Goal: Task Accomplishment & Management: Manage account settings

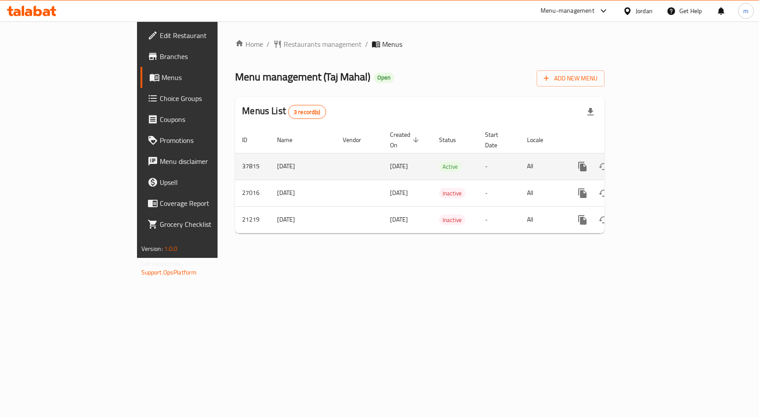
click at [651, 161] on icon "enhanced table" at bounding box center [645, 166] width 11 height 11
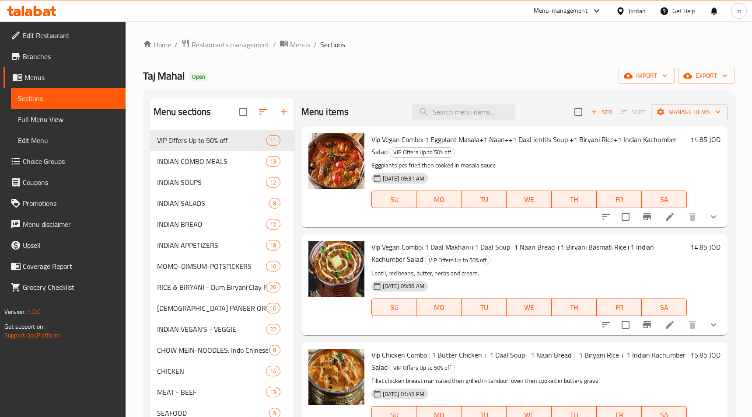
click at [63, 158] on span "Choice Groups" at bounding box center [71, 161] width 96 height 11
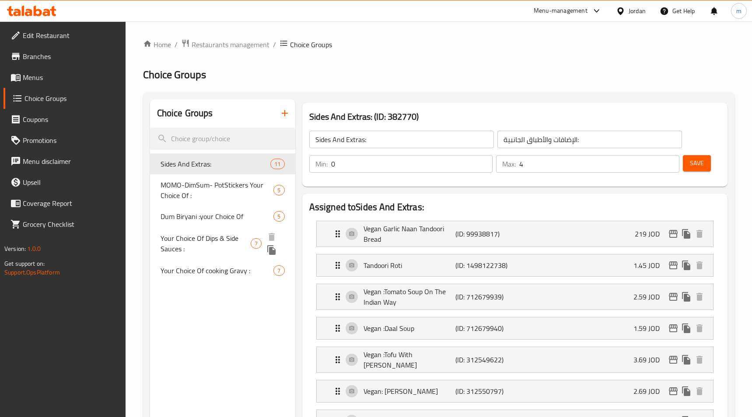
click at [212, 235] on span "Your Choice Of Dips & Side Sauces :" at bounding box center [206, 243] width 91 height 21
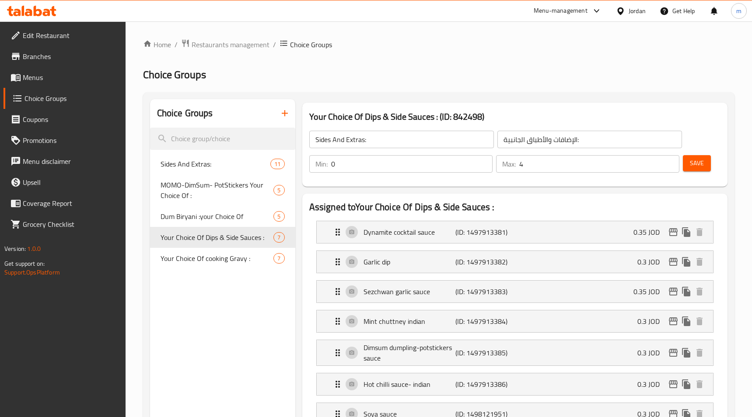
type input "Your Choice Of Dips & Side Sauces :"
type input "اختيارك من الصوصات الجانبية والديب :"
type input "6"
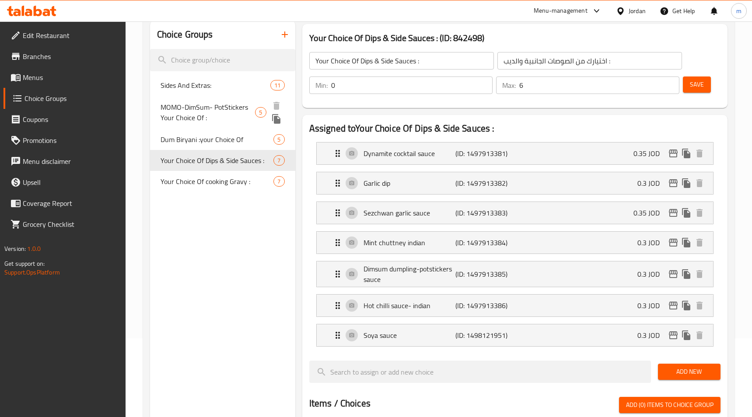
scroll to position [88, 0]
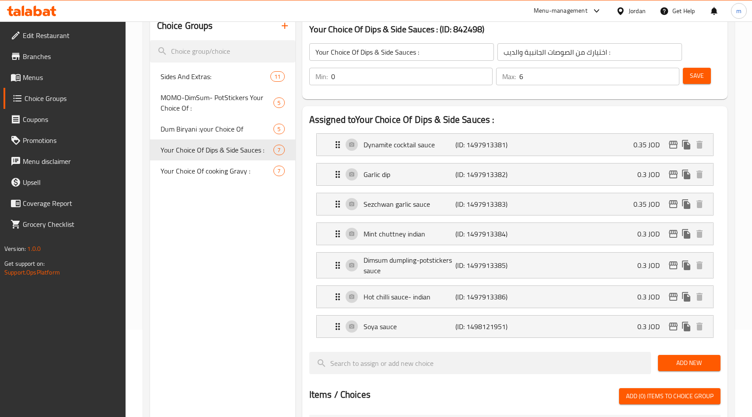
click at [244, 256] on div "Choice Groups Sides And Extras: 11 MOMO-DimSum- PotStickers Your Choice Of : 5 …" at bounding box center [222, 373] width 145 height 722
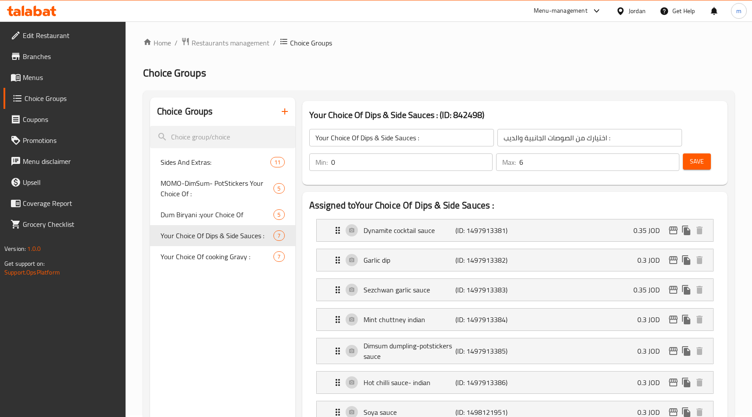
scroll to position [0, 0]
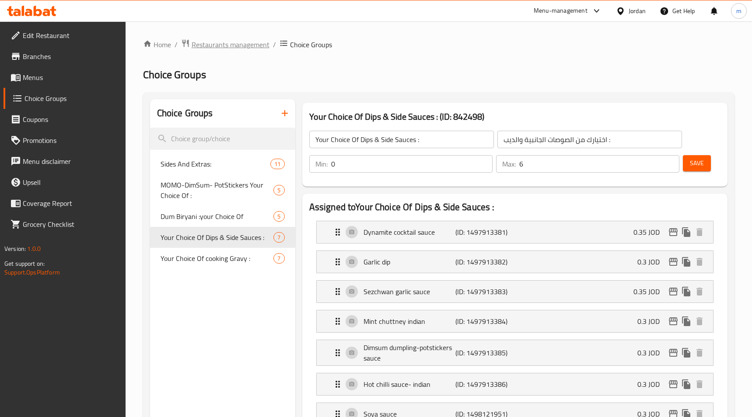
click at [220, 45] on span "Restaurants management" at bounding box center [231, 44] width 78 height 11
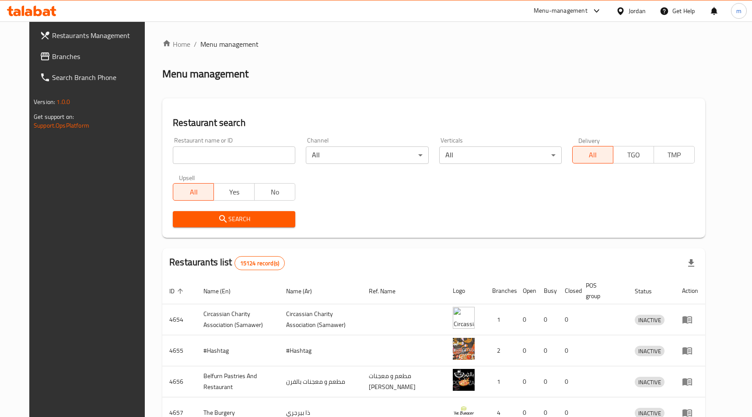
click at [68, 60] on div at bounding box center [376, 208] width 752 height 417
click at [52, 52] on span "Branches" at bounding box center [100, 56] width 96 height 11
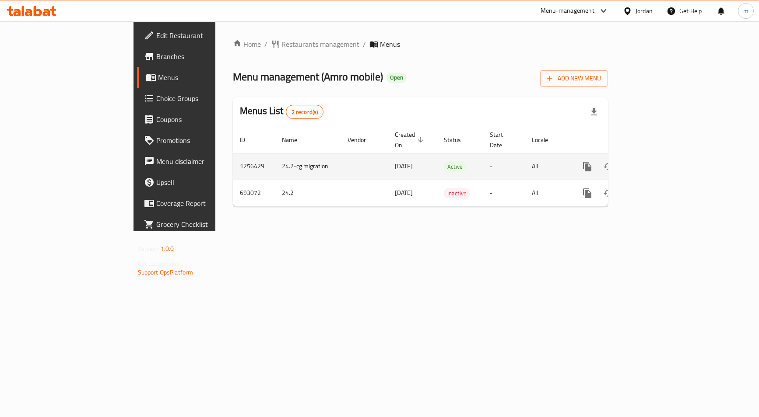
click at [655, 161] on icon "enhanced table" at bounding box center [650, 166] width 11 height 11
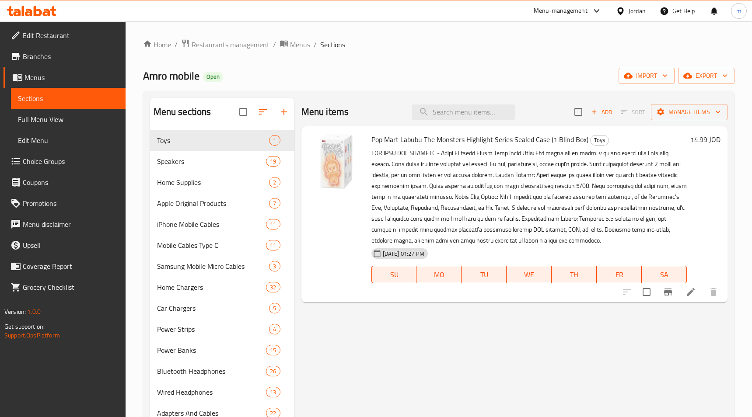
click at [44, 160] on span "Choice Groups" at bounding box center [71, 161] width 96 height 11
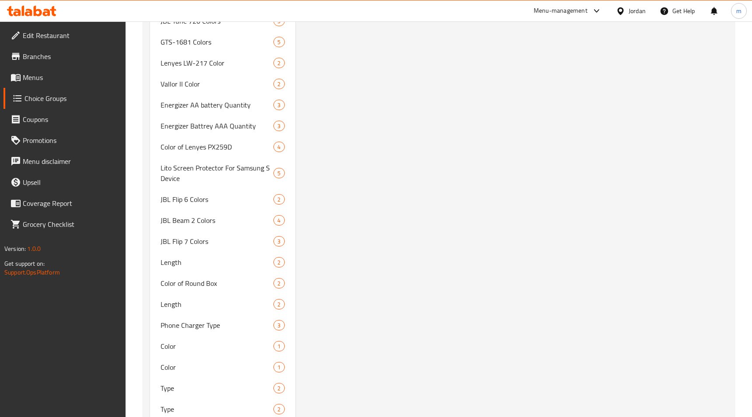
scroll to position [788, 0]
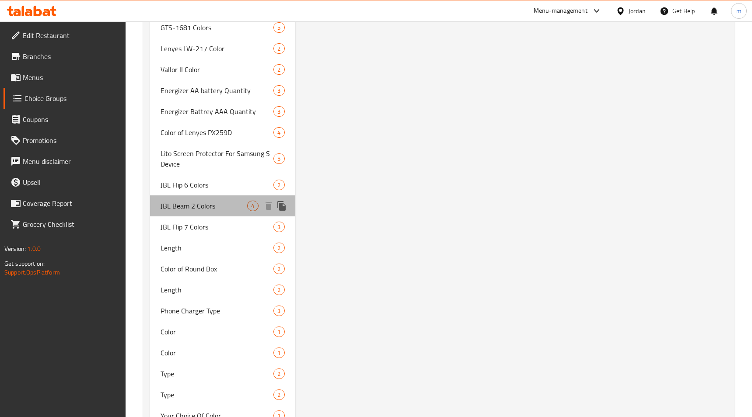
click at [172, 203] on span "JBL Beam 2 Colors" at bounding box center [204, 206] width 87 height 11
type input "JBL Beam 2 Colors"
type input "ألوان جي بي ال بيم 2"
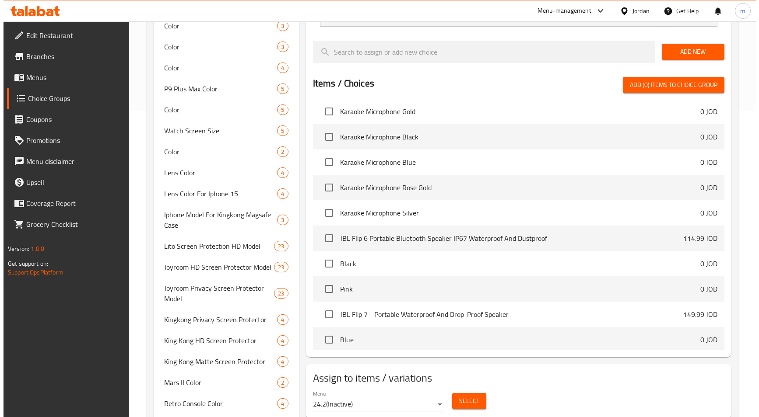
scroll to position [263, 0]
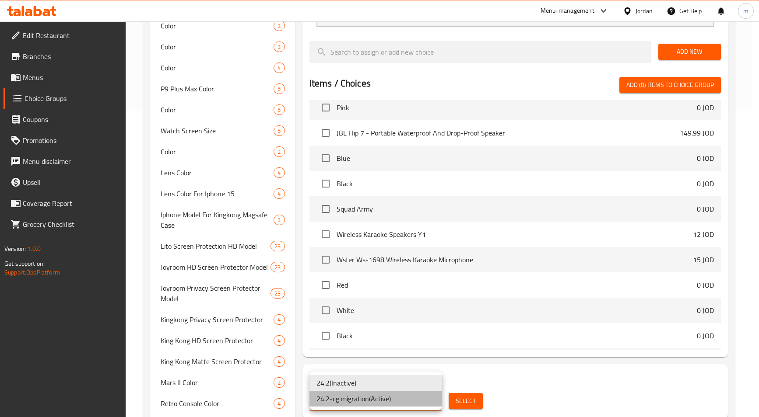
click at [378, 402] on li "24.2-cg migration ( Active )" at bounding box center [375, 399] width 133 height 16
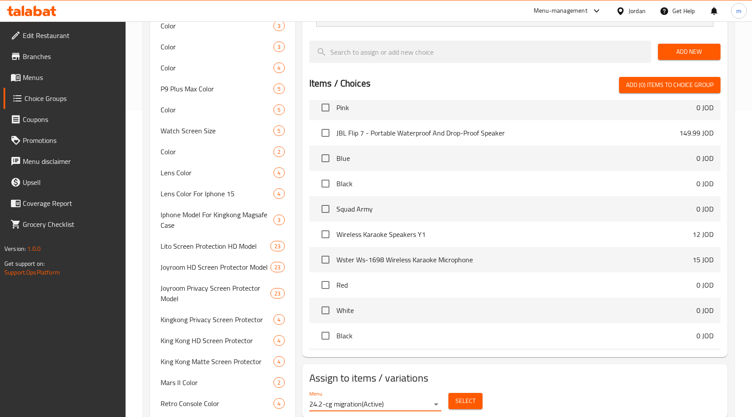
click at [475, 406] on span "Select" at bounding box center [465, 401] width 20 height 11
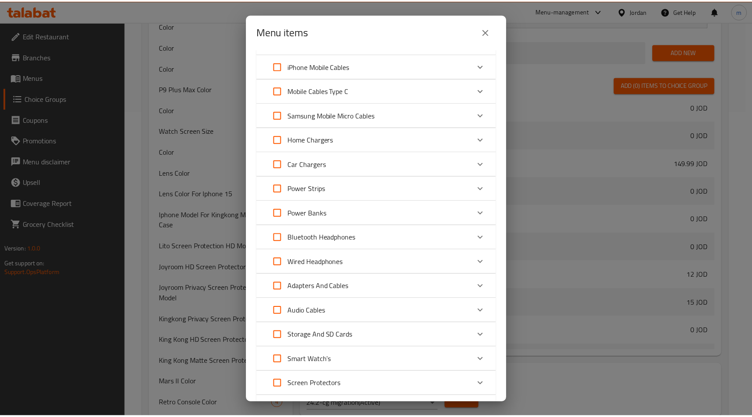
scroll to position [0, 0]
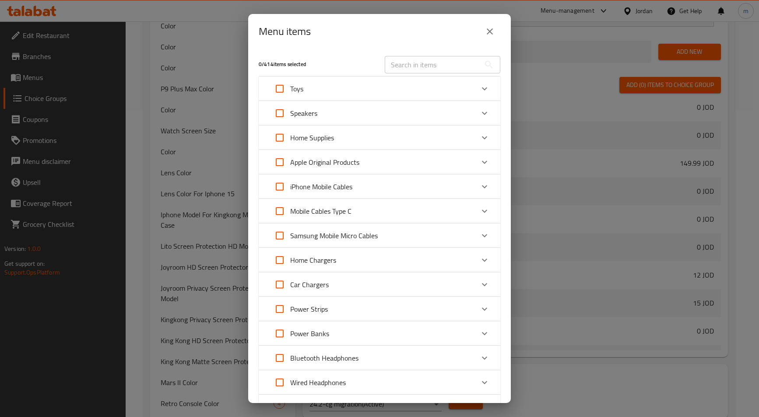
click at [577, 329] on div "Menu items 0 / 414 items selected ​ Toys Pop Mart Labubu The Monsters Highlight…" at bounding box center [379, 208] width 759 height 417
click at [490, 30] on icon "close" at bounding box center [489, 31] width 11 height 11
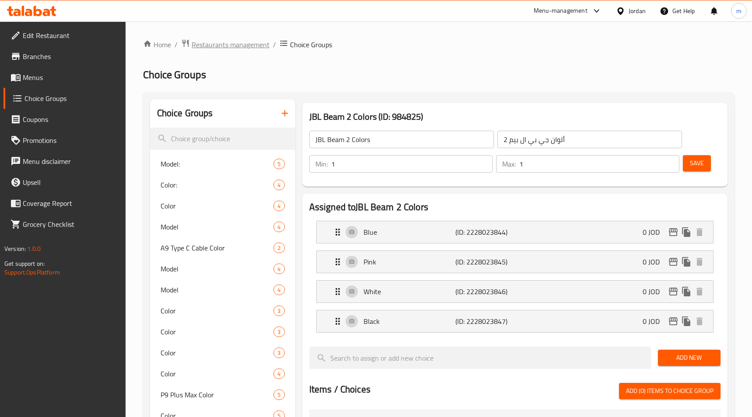
click at [222, 45] on span "Restaurants management" at bounding box center [231, 44] width 78 height 11
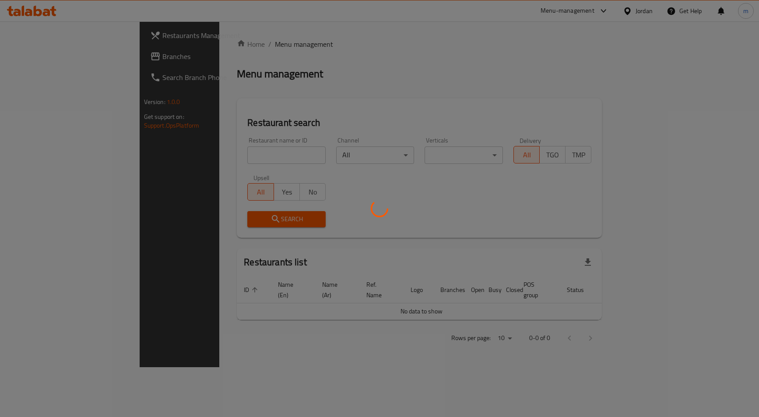
click at [48, 53] on div at bounding box center [379, 208] width 759 height 417
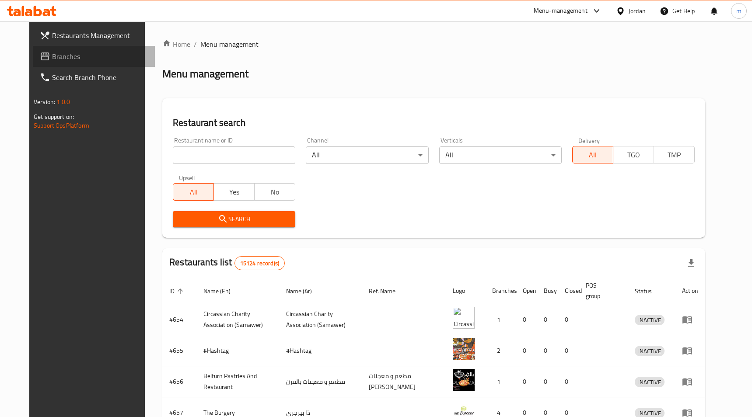
click at [52, 53] on span "Branches" at bounding box center [100, 56] width 96 height 11
